Goal: Use online tool/utility: Utilize a website feature to perform a specific function

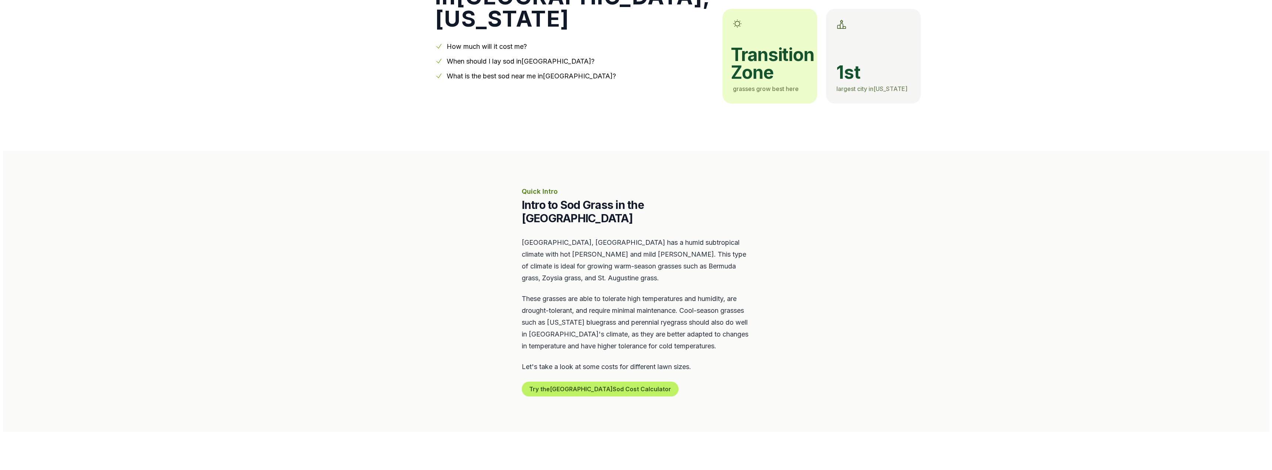
scroll to position [111, 0]
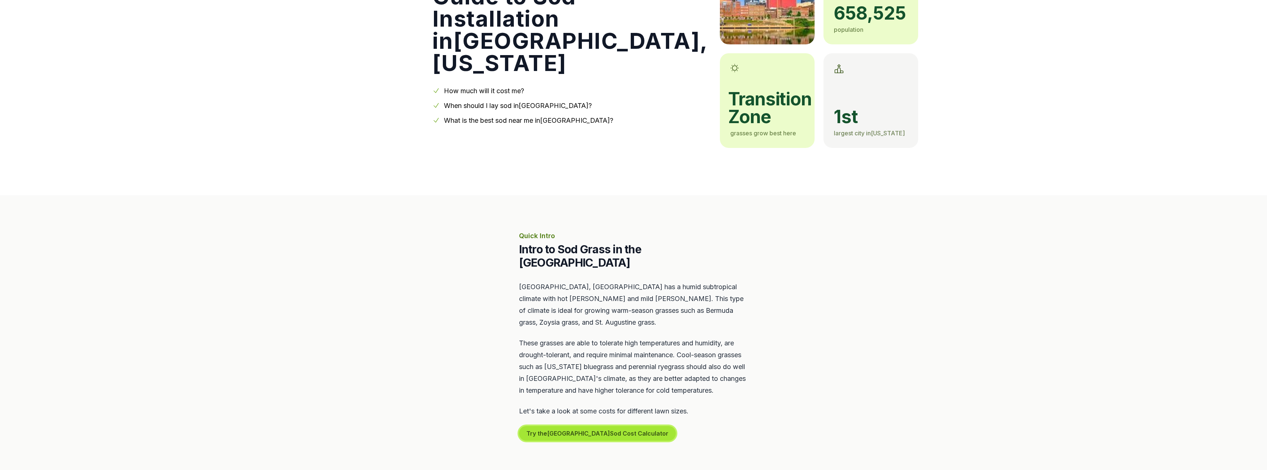
click at [597, 426] on button "Try the Nashville Sod Cost Calculator" at bounding box center [597, 433] width 157 height 15
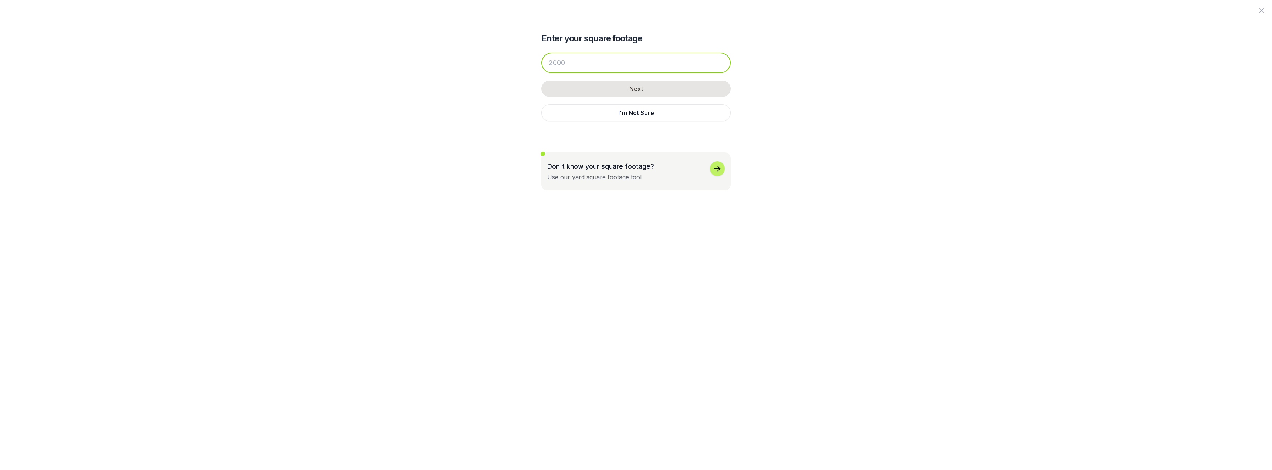
click at [582, 63] on input "number" at bounding box center [636, 63] width 189 height 21
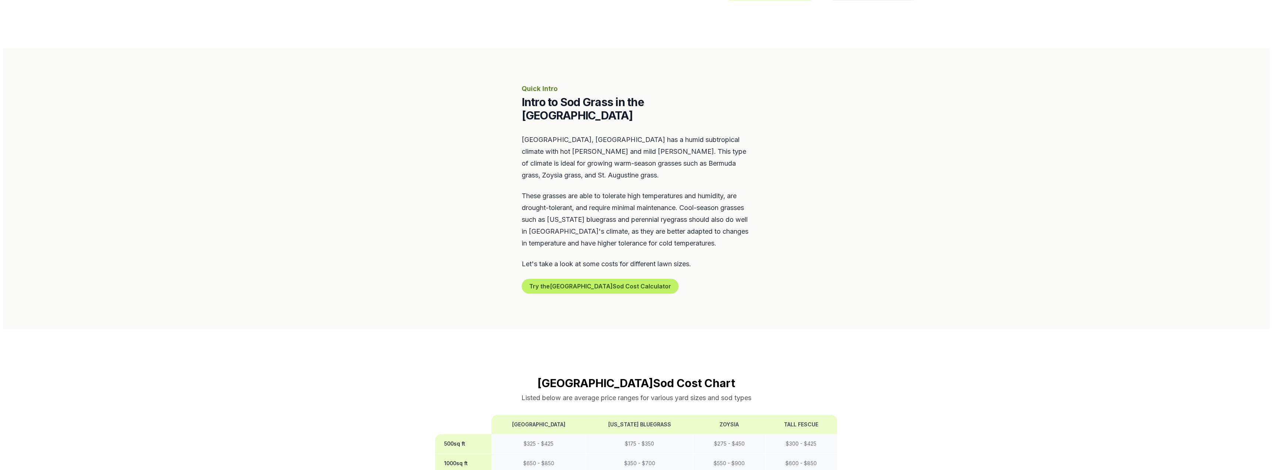
scroll to position [259, 0]
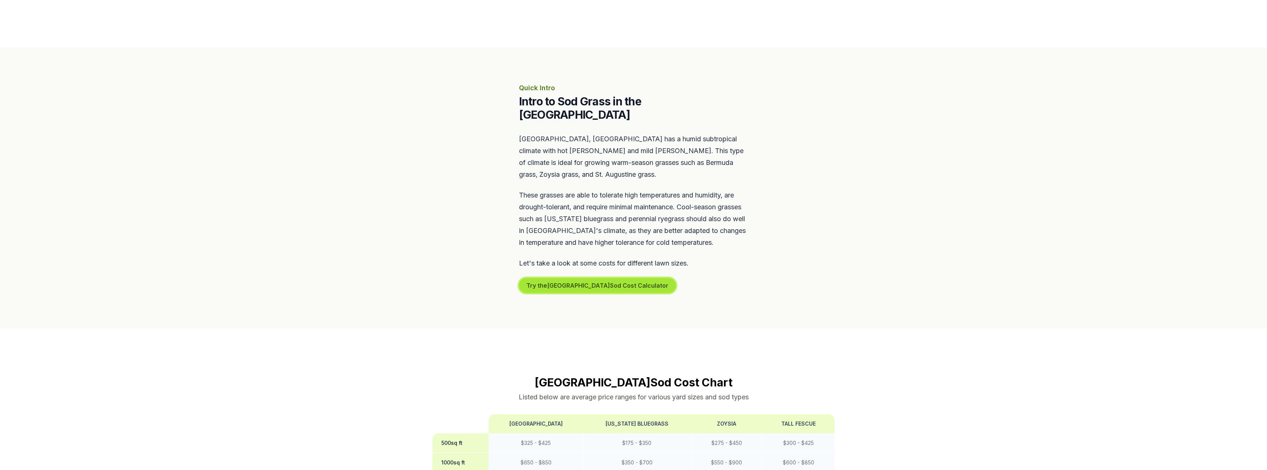
click at [602, 278] on button "Try the Nashville Sod Cost Calculator" at bounding box center [597, 285] width 157 height 15
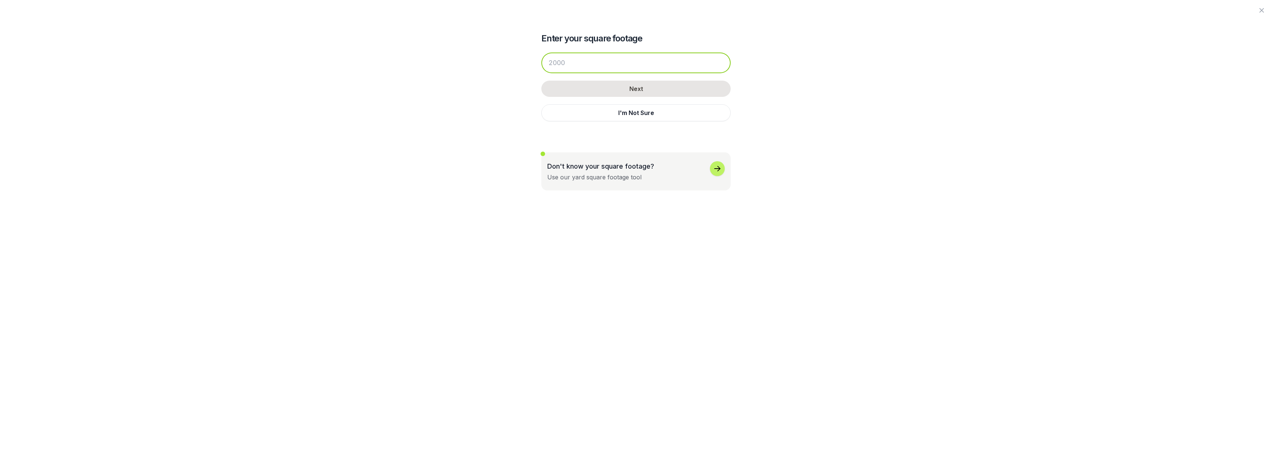
click at [601, 67] on input "number" at bounding box center [636, 63] width 189 height 21
type input "13000"
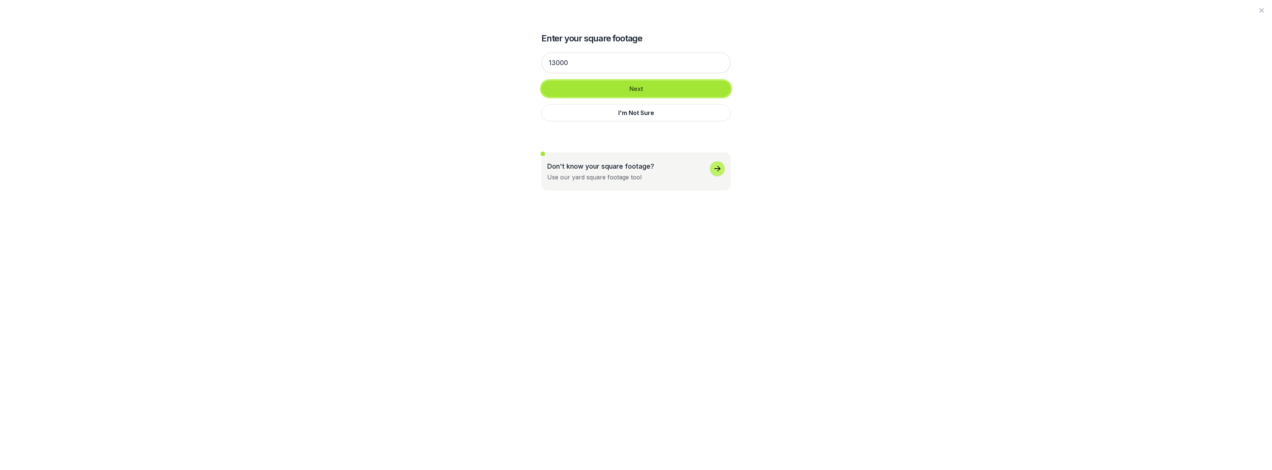
click at [621, 90] on button "Next" at bounding box center [636, 89] width 189 height 16
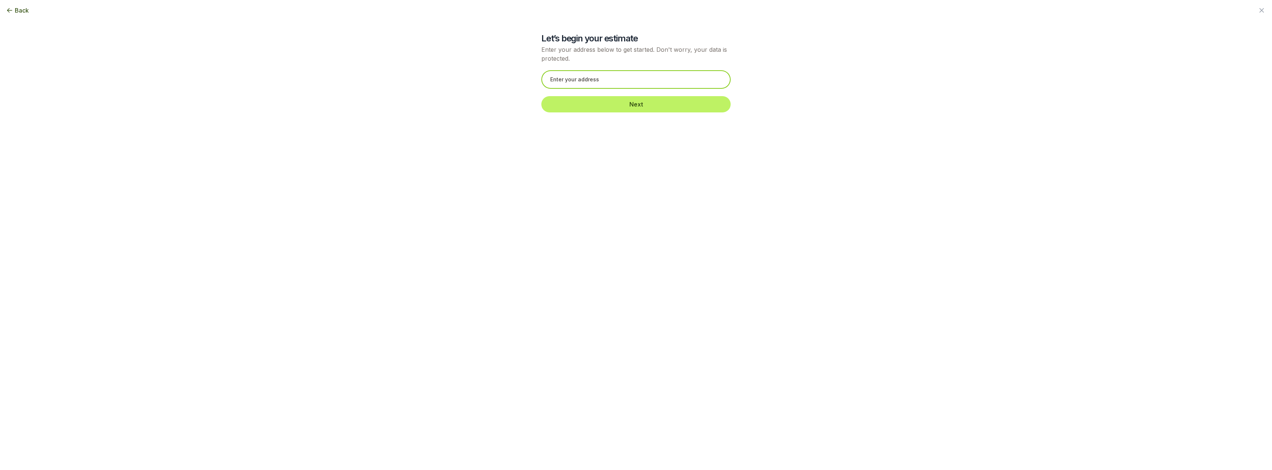
click at [623, 80] on input "text" at bounding box center [636, 79] width 189 height 18
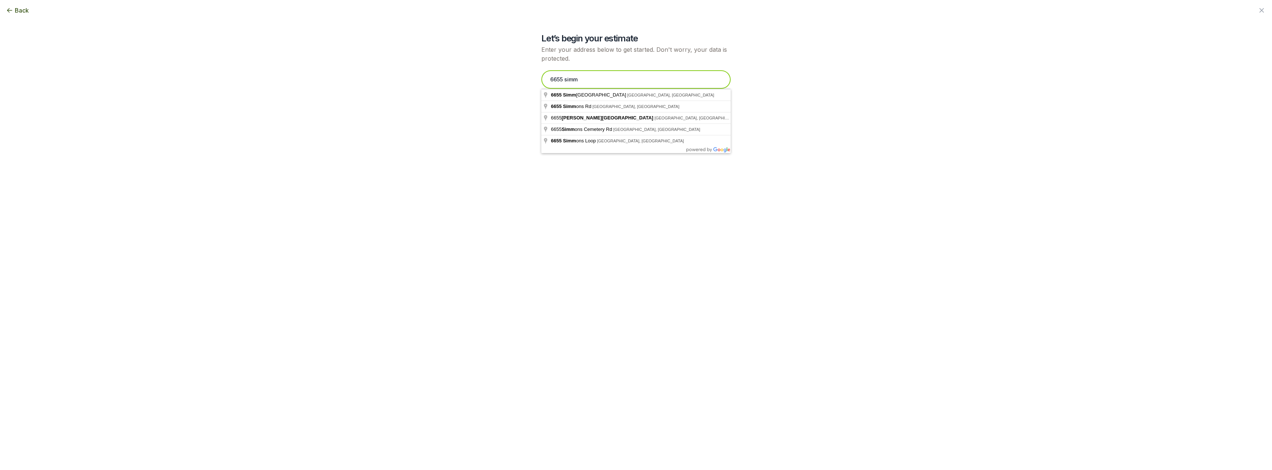
click at [628, 80] on input "6655 simm" at bounding box center [636, 79] width 189 height 18
type input "6655 Simmons Bluff Road, Lebanon, TN"
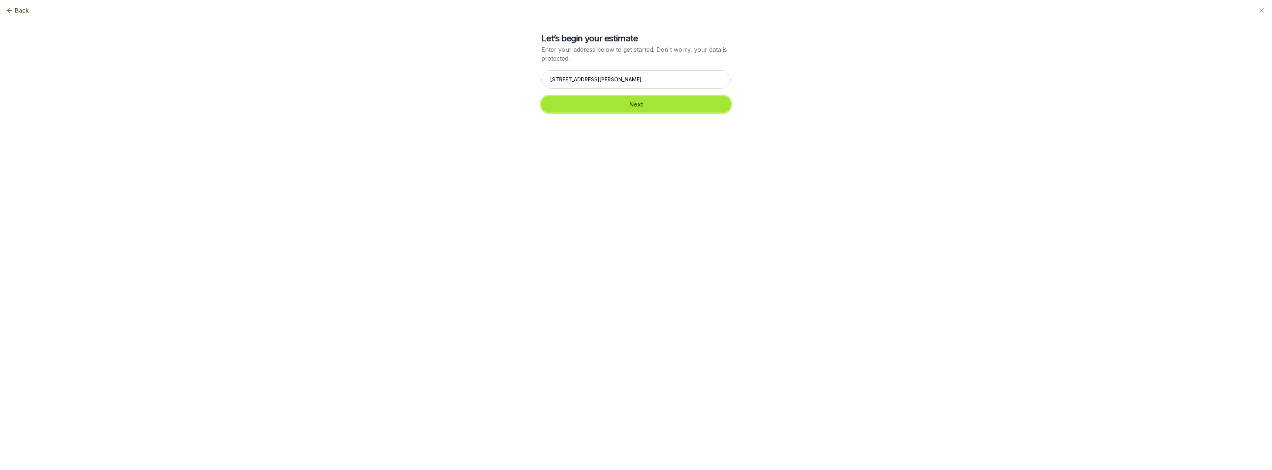
click at [624, 104] on button "Next" at bounding box center [636, 104] width 189 height 16
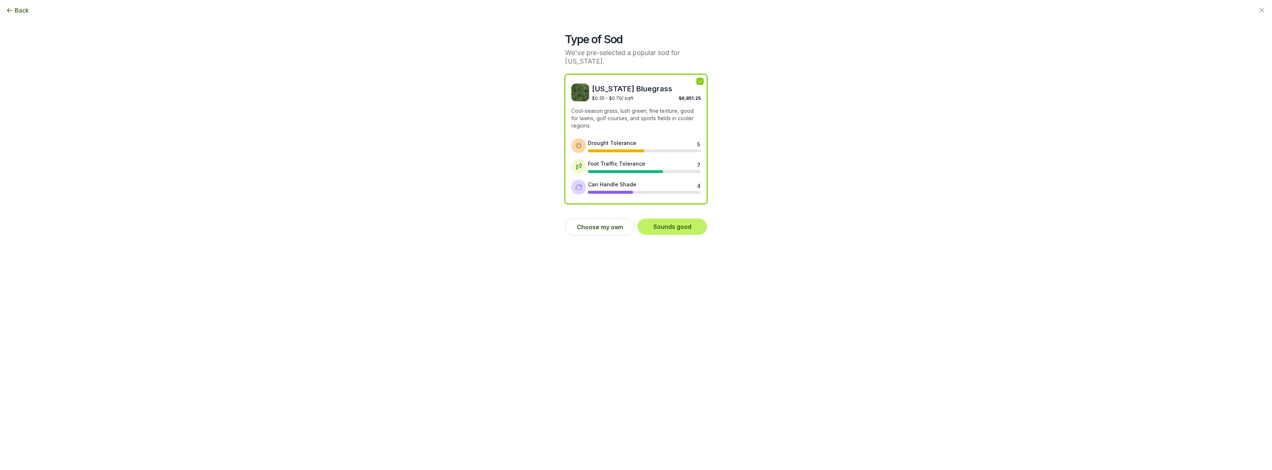
click at [698, 78] on span at bounding box center [700, 81] width 7 height 7
click at [664, 221] on button "Sounds good" at bounding box center [673, 227] width 70 height 16
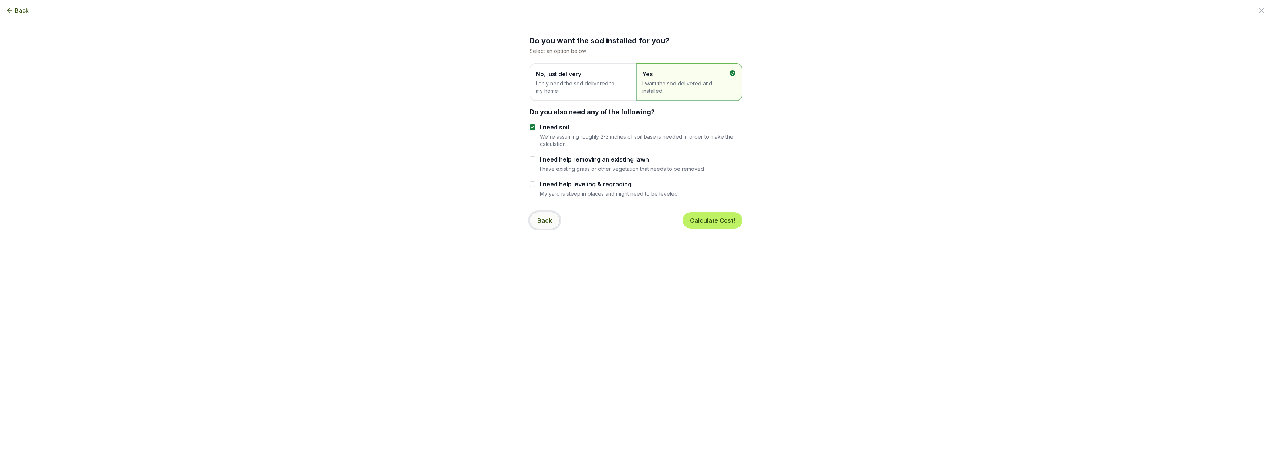
click at [541, 217] on button "Back" at bounding box center [545, 220] width 30 height 17
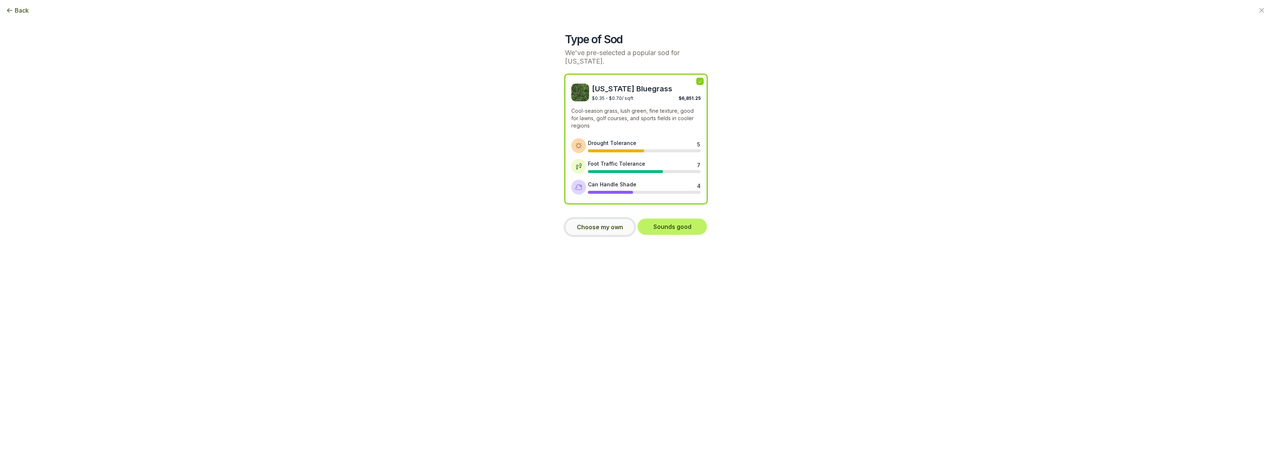
click at [583, 230] on button "Choose my own" at bounding box center [600, 227] width 70 height 17
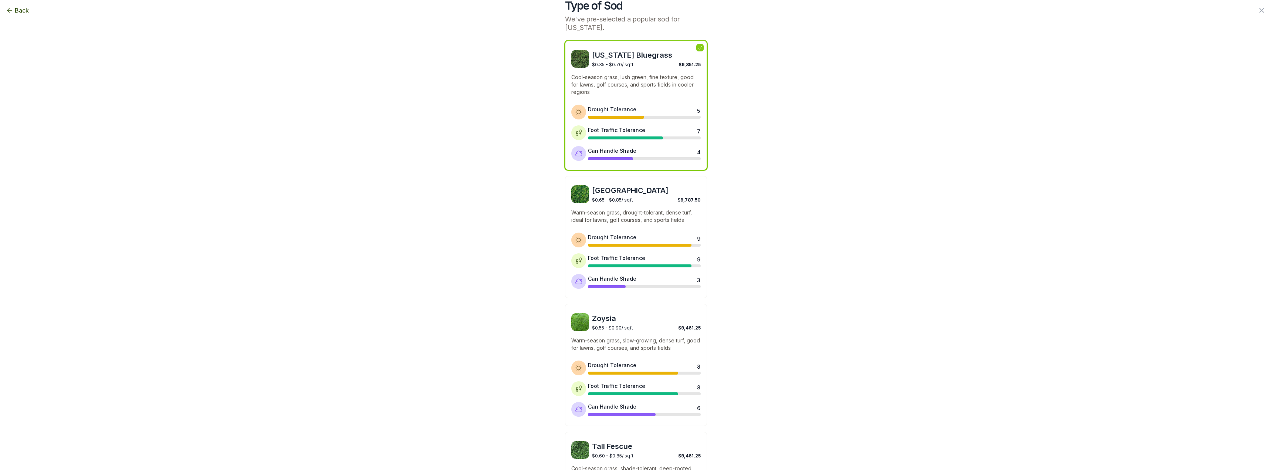
scroll to position [74, 0]
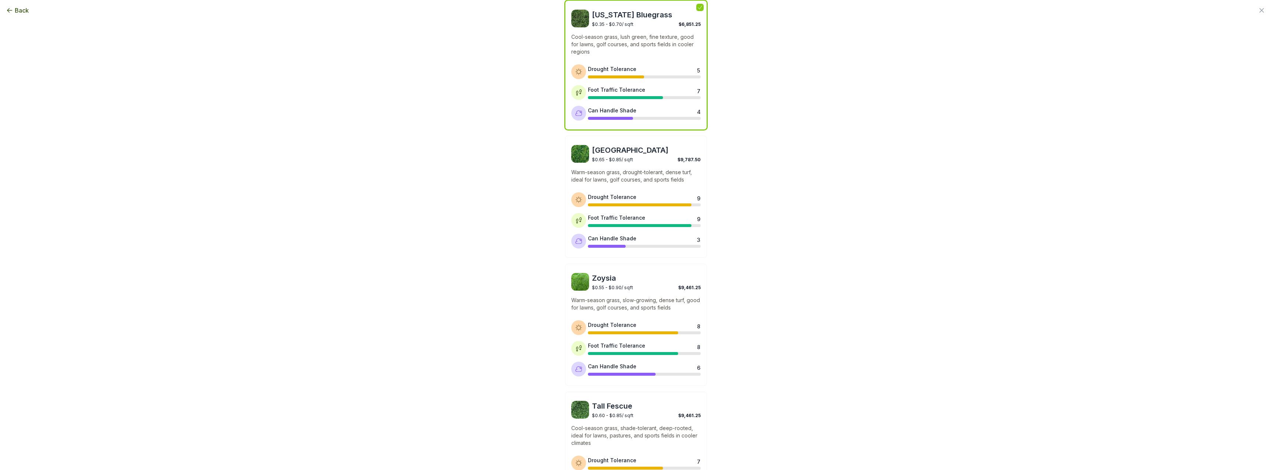
click at [649, 28] on div "Kentucky Bluegrass $0.35 - $0.70 / sqft $6,851.25 Cool-season grass, lush green…" at bounding box center [636, 64] width 142 height 129
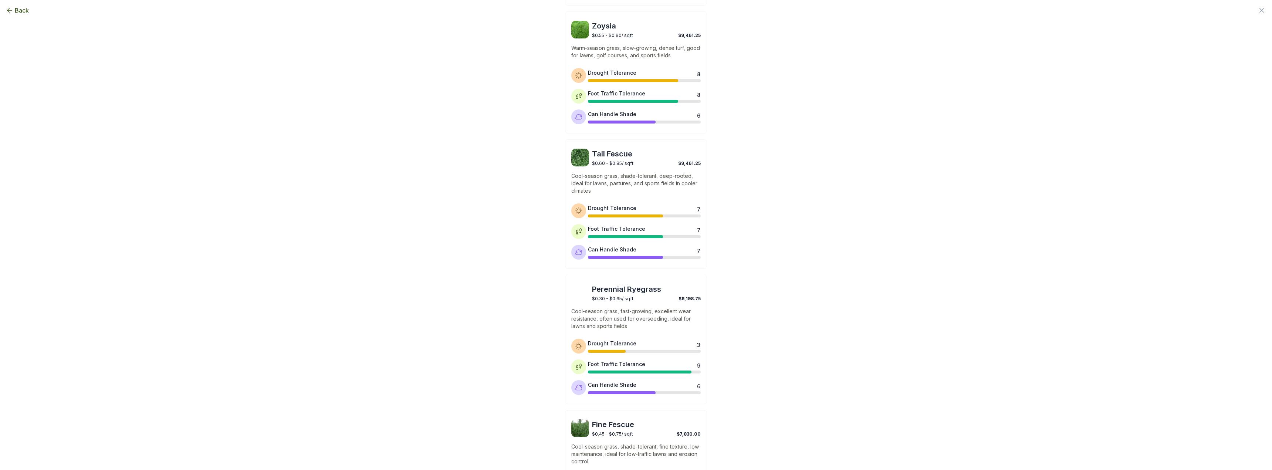
scroll to position [433, 0]
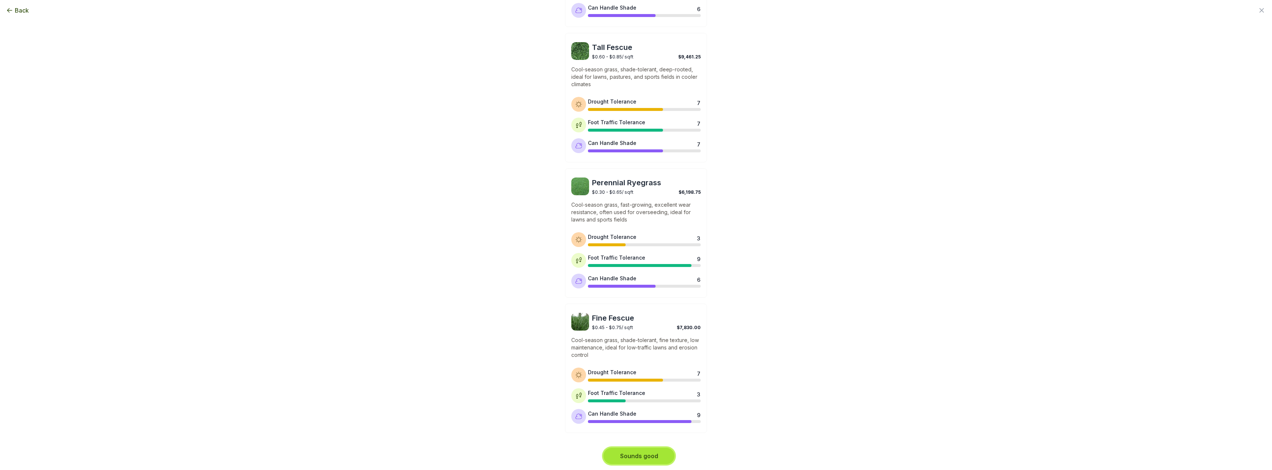
click at [651, 452] on button "Sounds good" at bounding box center [639, 456] width 71 height 16
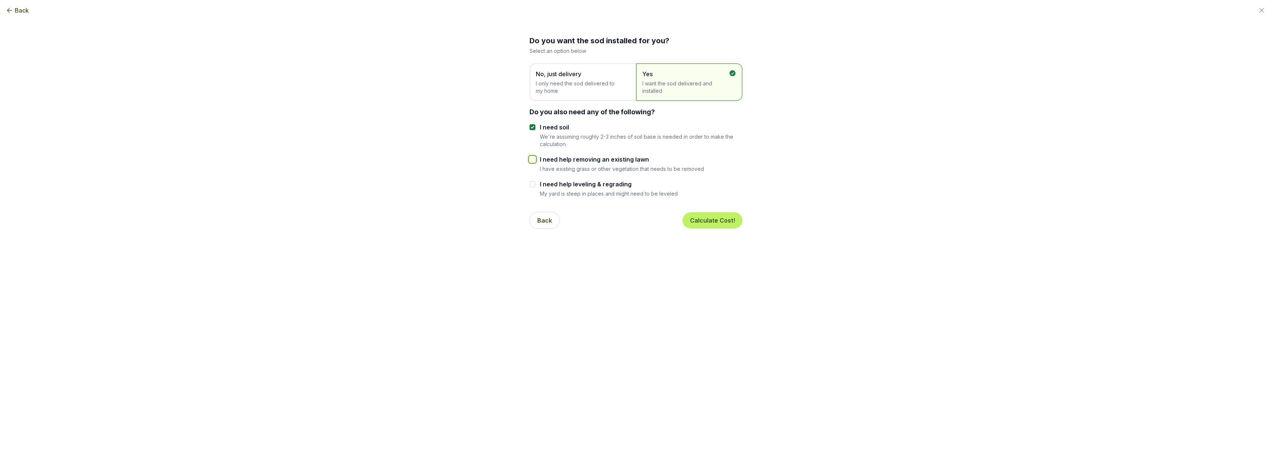
click at [532, 160] on input "I need help removing an existing lawn" at bounding box center [533, 159] width 6 height 6
checkbox input "true"
click at [712, 219] on button "Calculate Cost!" at bounding box center [713, 220] width 60 height 16
